Goal: Information Seeking & Learning: Check status

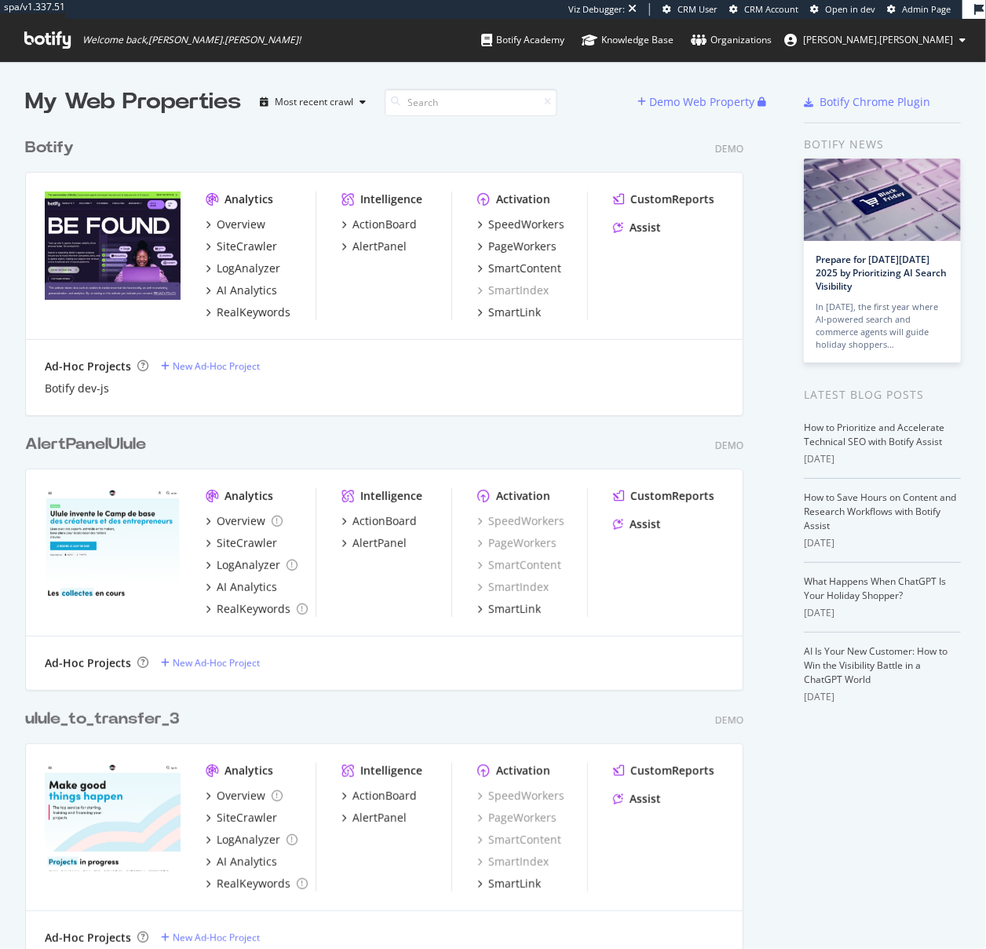
scroll to position [3583, 720]
click at [918, 6] on span "Admin Page" at bounding box center [926, 9] width 49 height 12
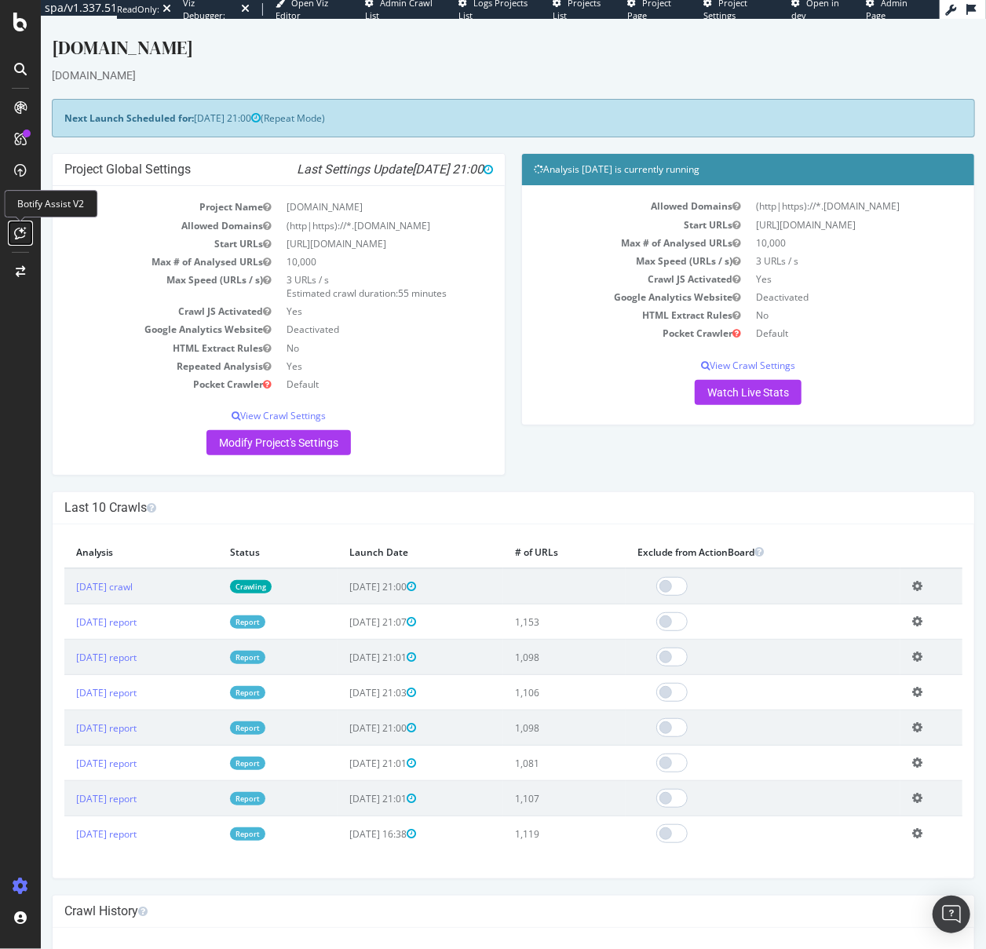
click at [20, 228] on icon at bounding box center [21, 233] width 12 height 13
